Goal: Information Seeking & Learning: Learn about a topic

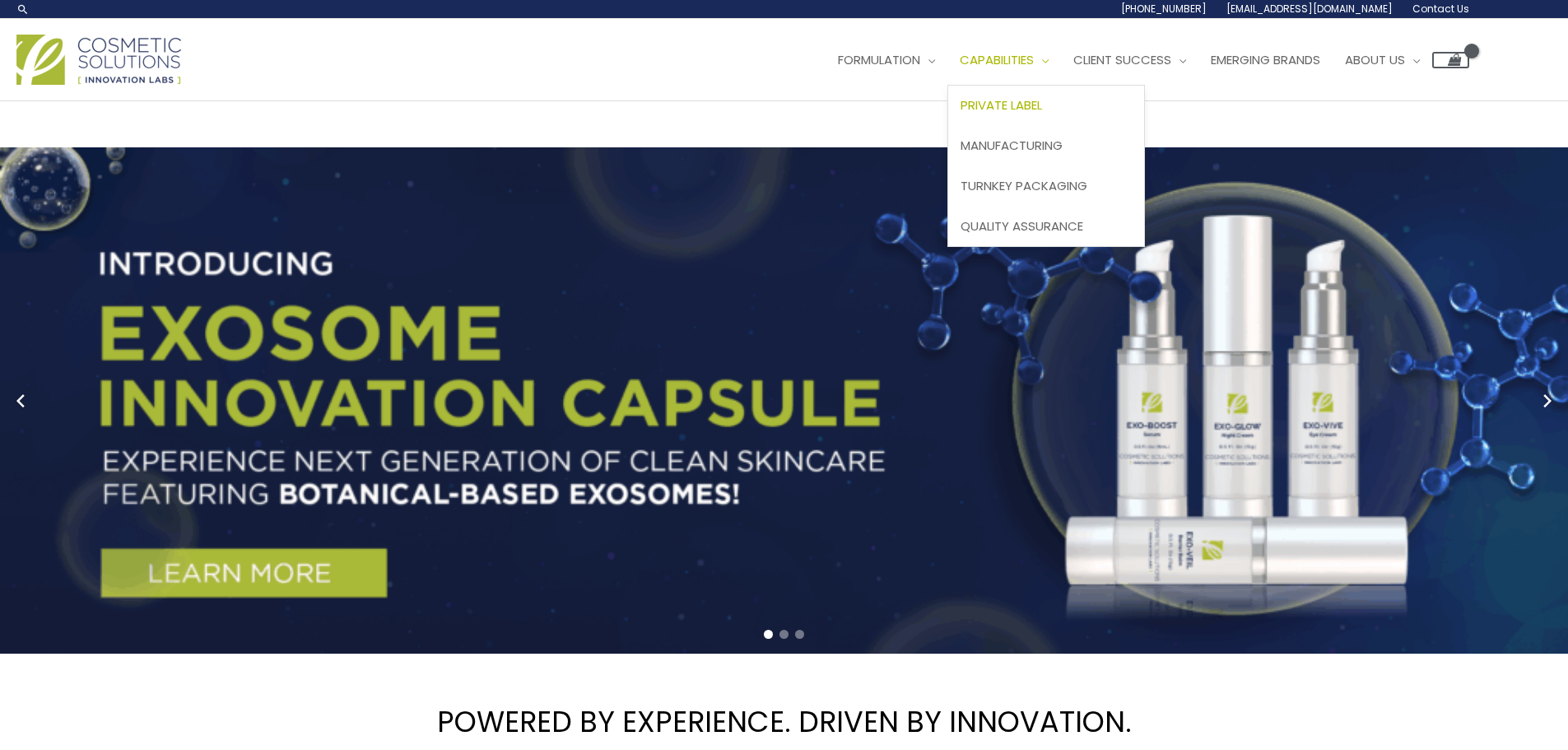
click at [1042, 109] on span "Private Label" at bounding box center [1001, 105] width 82 height 17
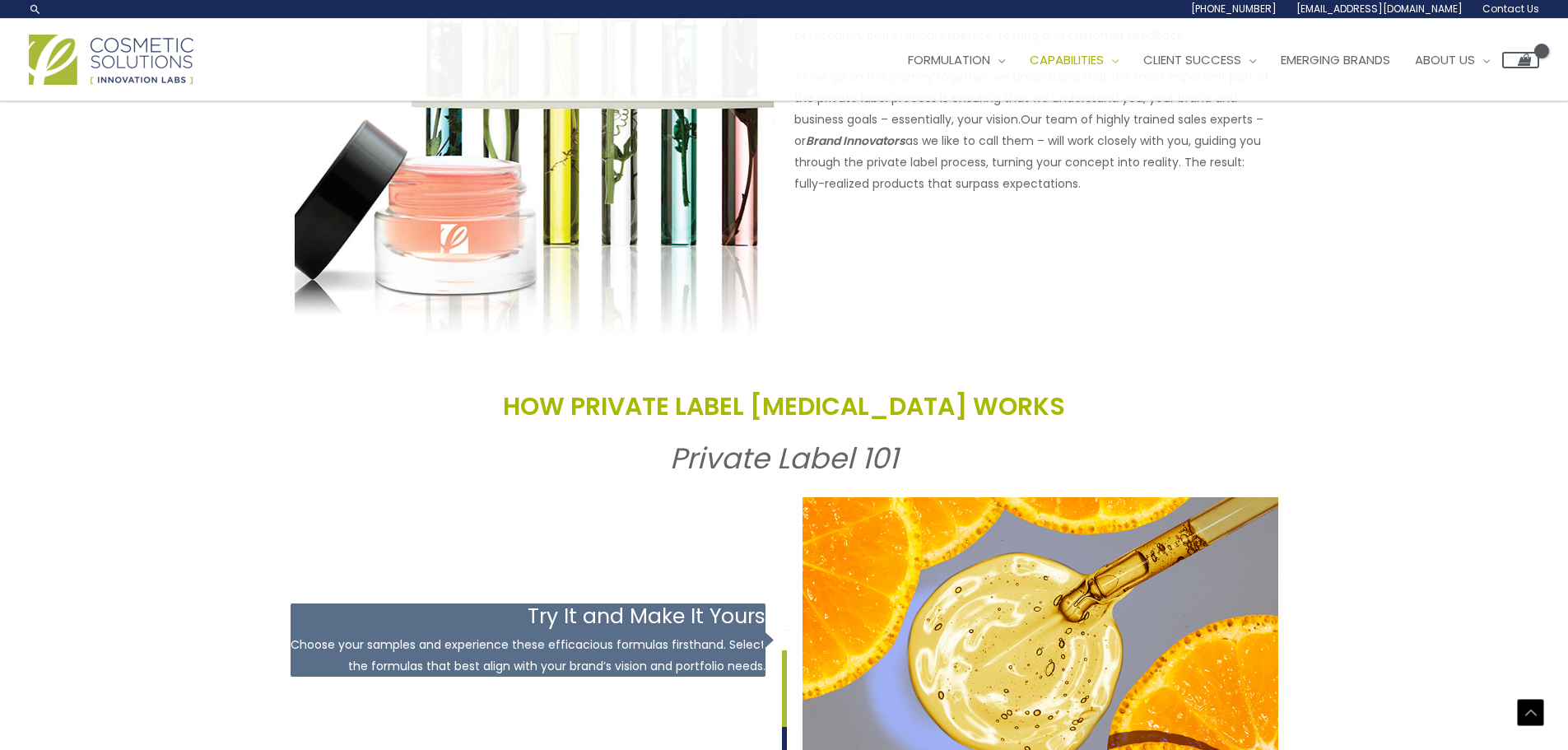
scroll to position [988, 0]
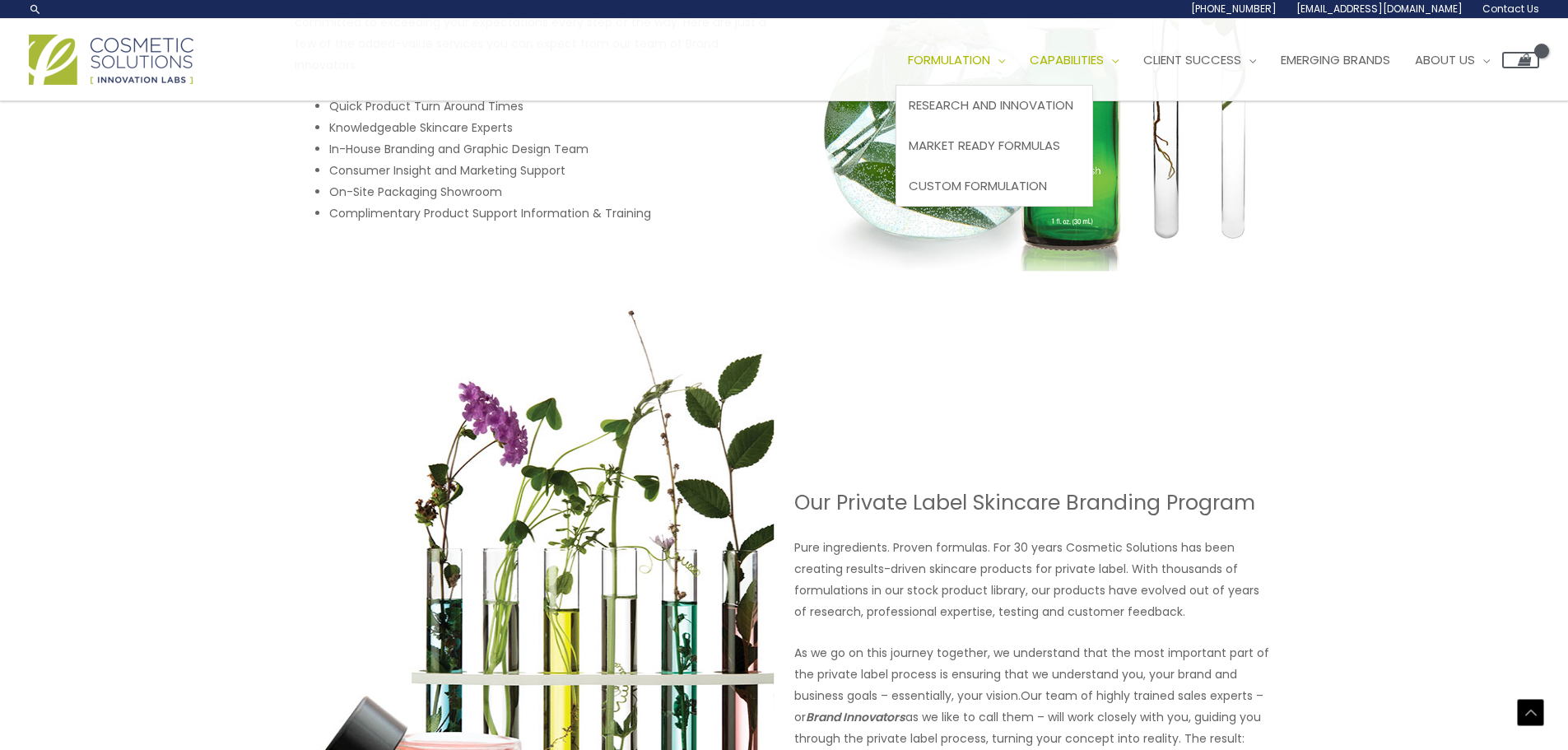
click at [978, 60] on span "Formulation" at bounding box center [948, 59] width 82 height 17
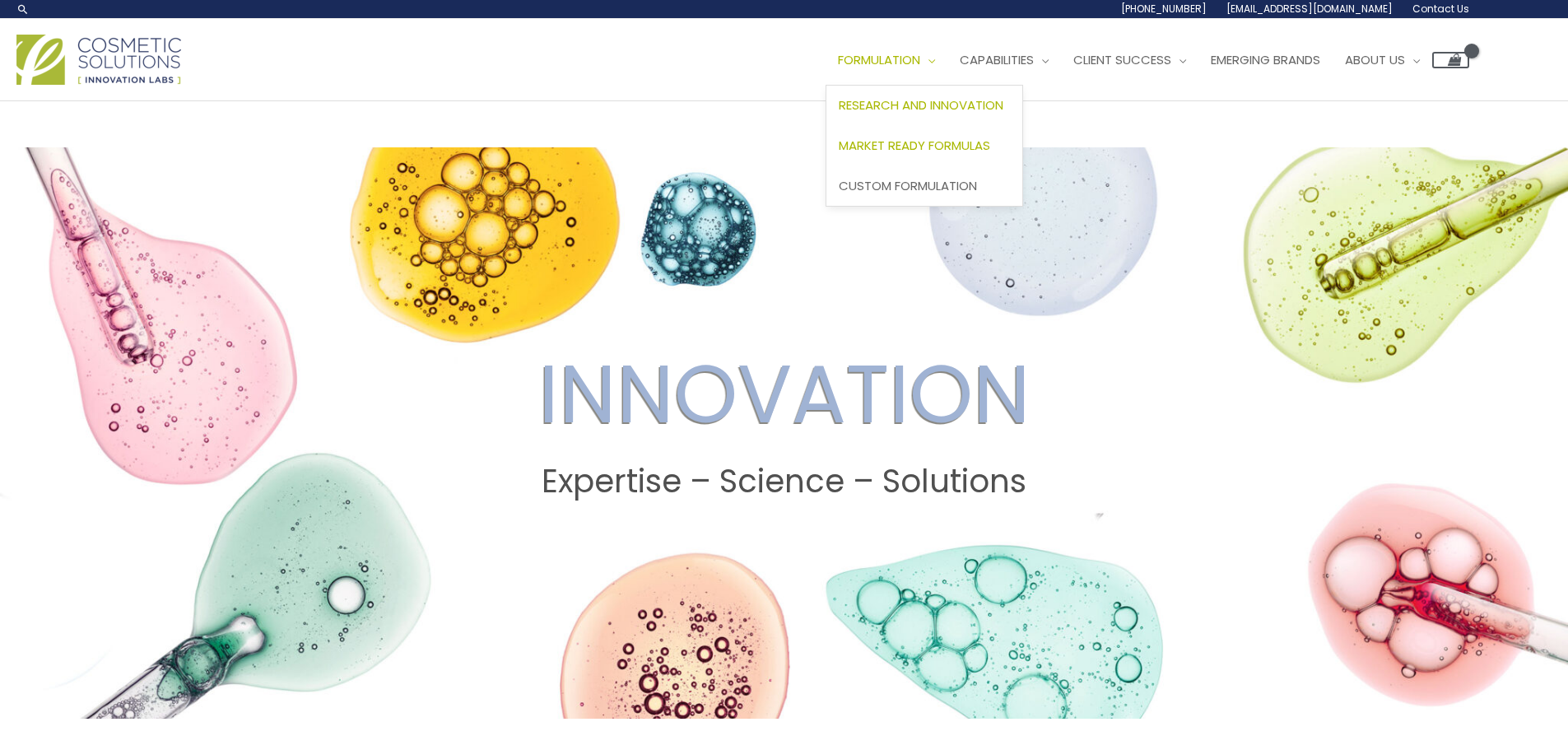
click at [939, 139] on span "Market Ready Formulas" at bounding box center [913, 145] width 152 height 17
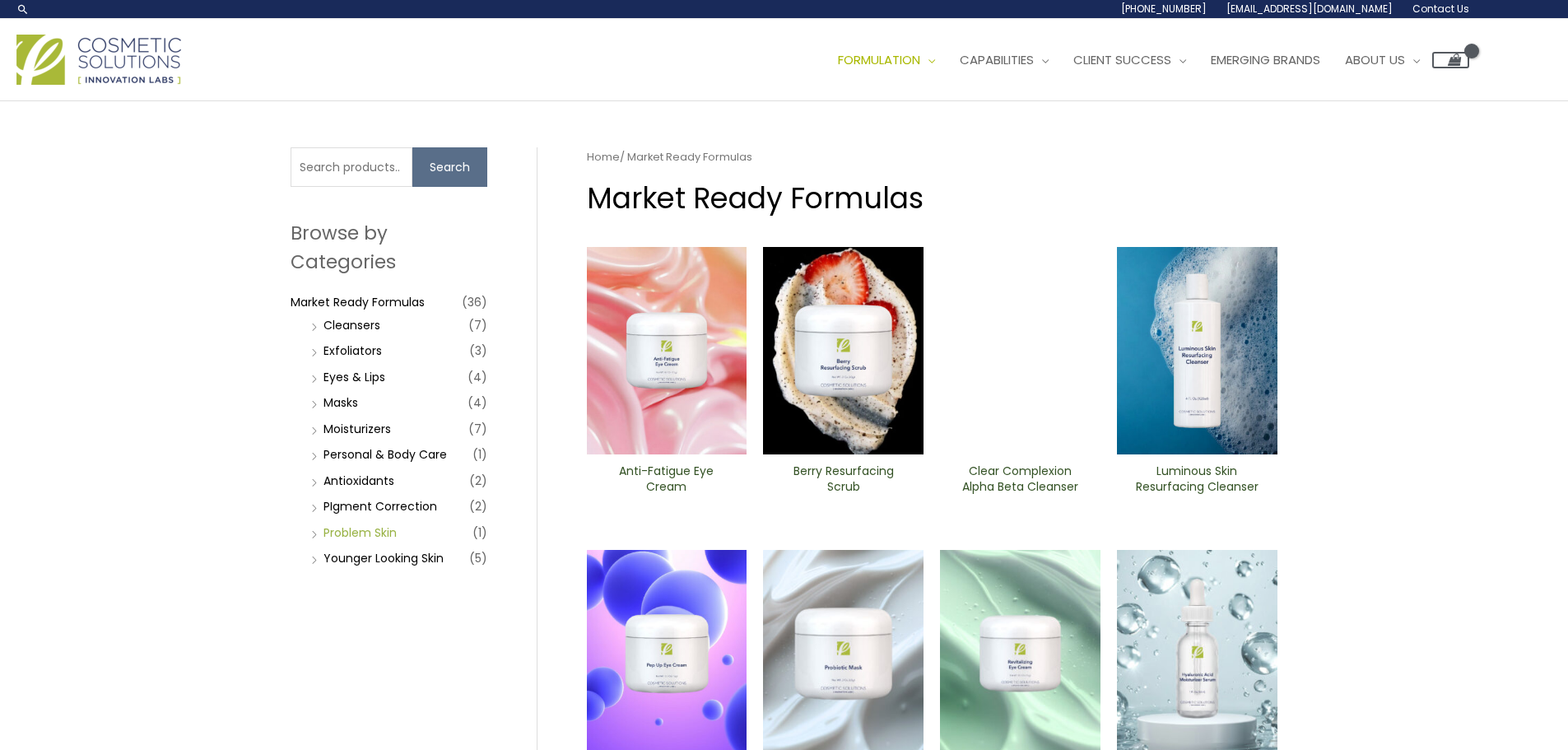
click at [361, 536] on link "Problem Skin" at bounding box center [360, 532] width 73 height 16
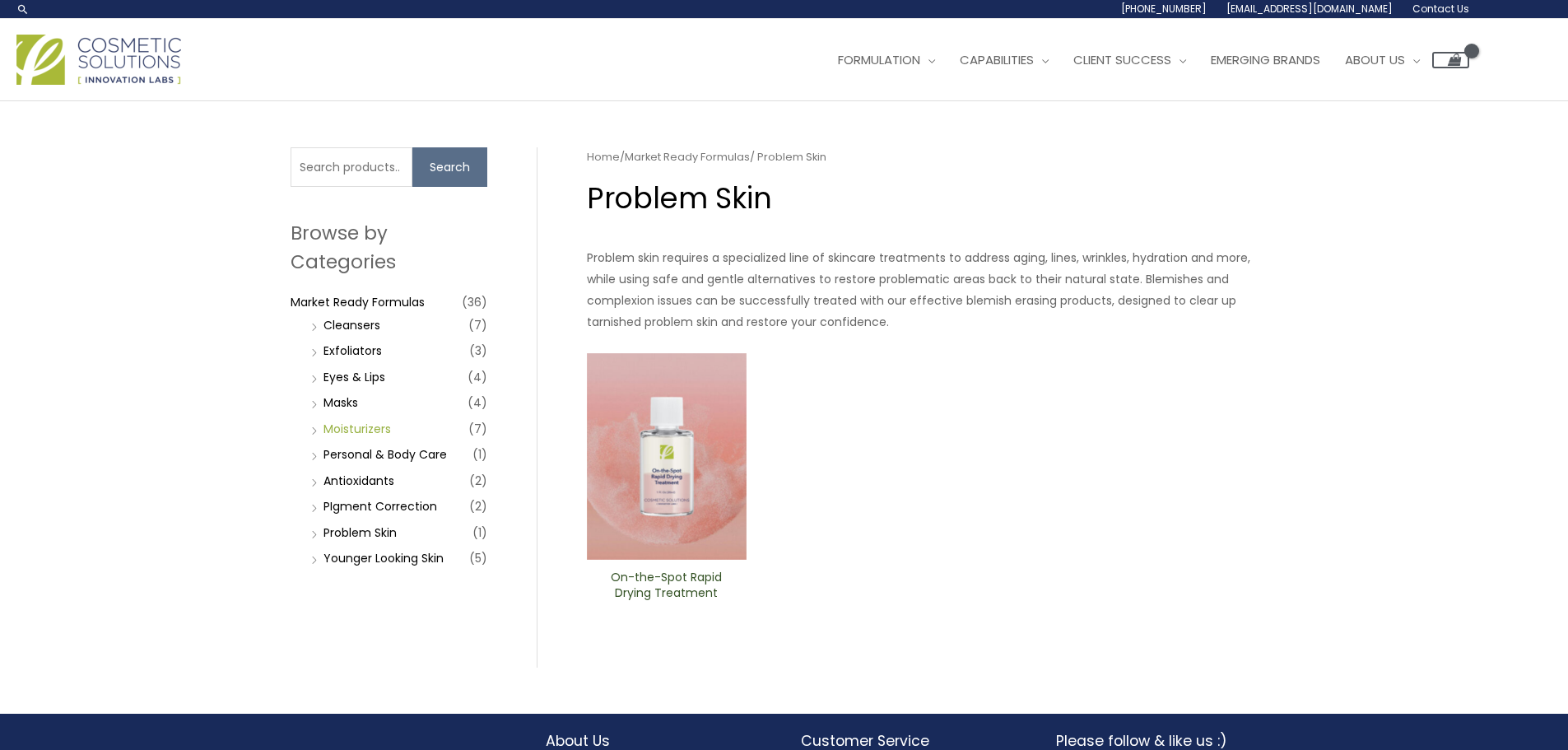
click at [381, 428] on link "Moisturizers" at bounding box center [357, 429] width 68 height 16
